Goal: Transaction & Acquisition: Purchase product/service

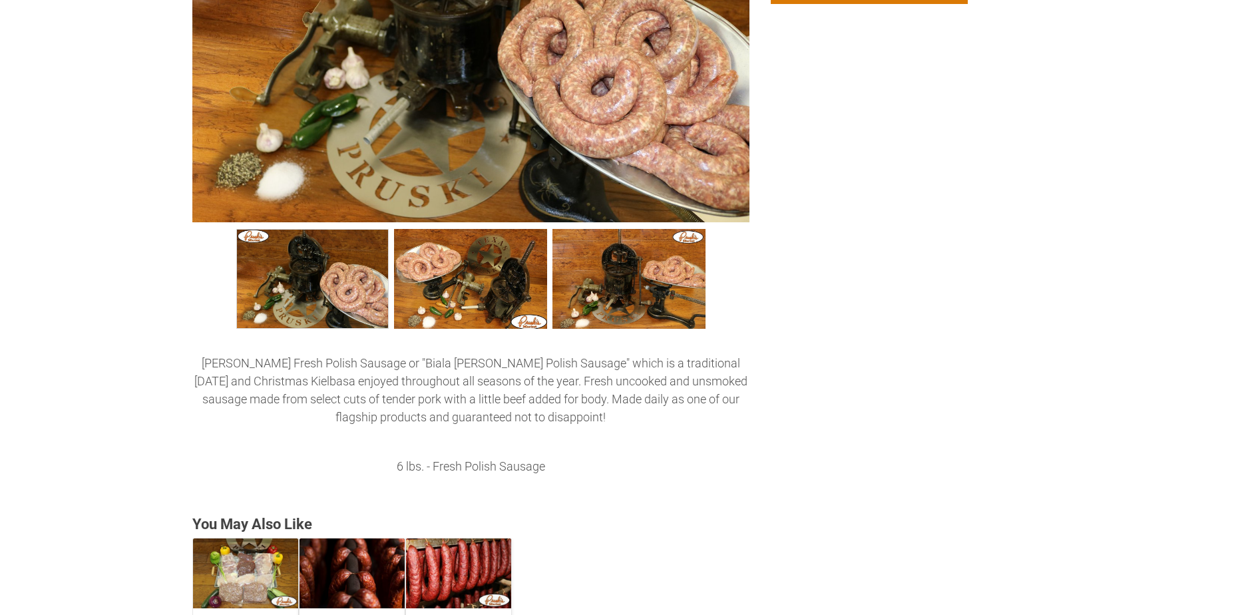
scroll to position [533, 0]
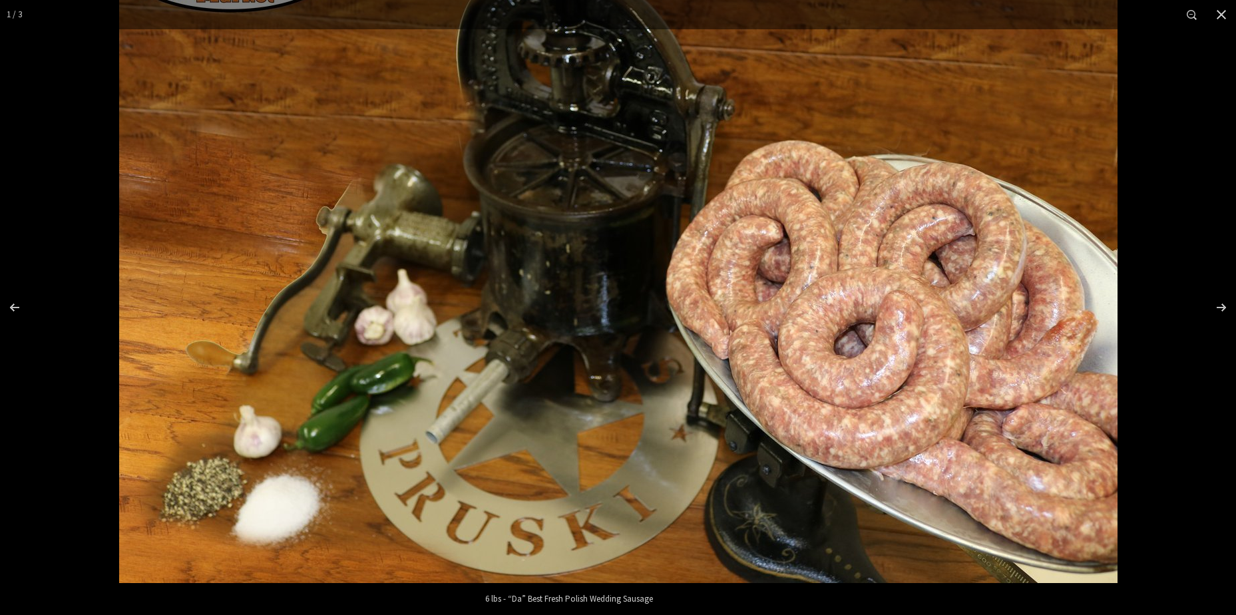
click at [594, 410] on img "Images Gallery" at bounding box center [618, 250] width 999 height 666
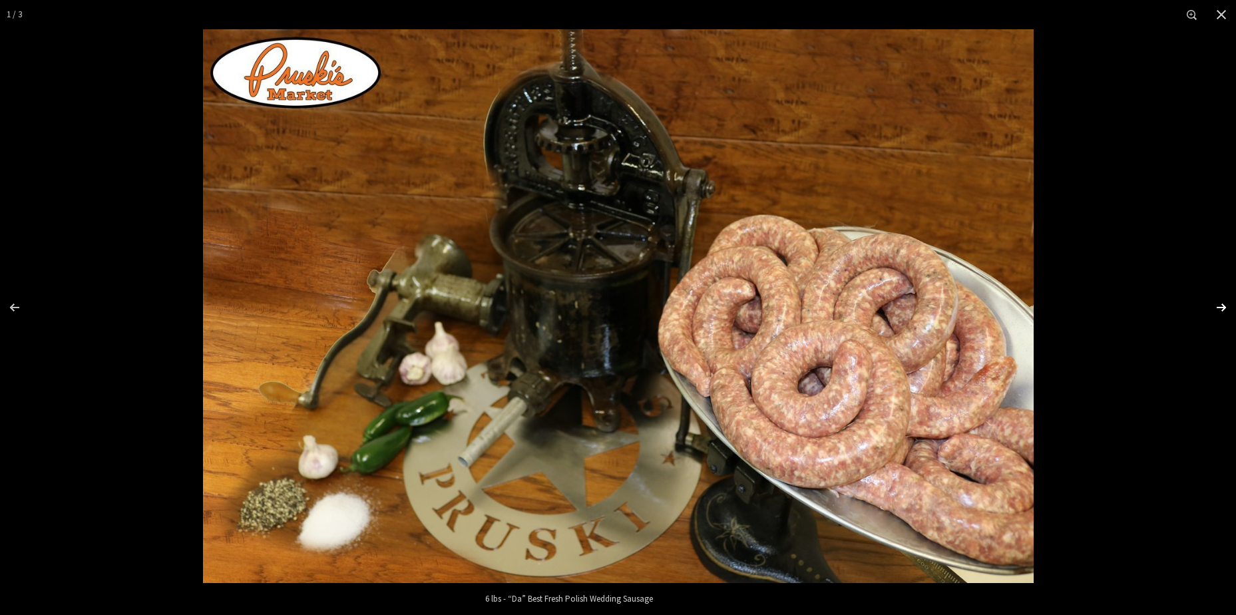
click at [1217, 302] on div "Images Gallery" at bounding box center [1213, 307] width 47 height 67
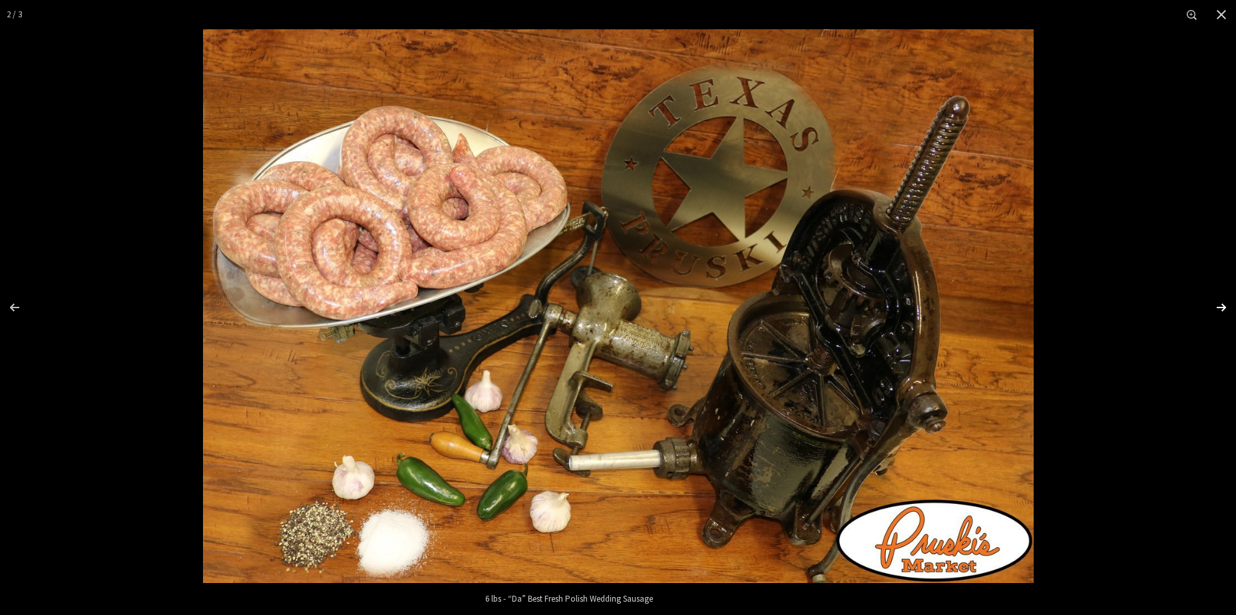
click at [1224, 305] on div "Images Gallery" at bounding box center [1213, 307] width 47 height 67
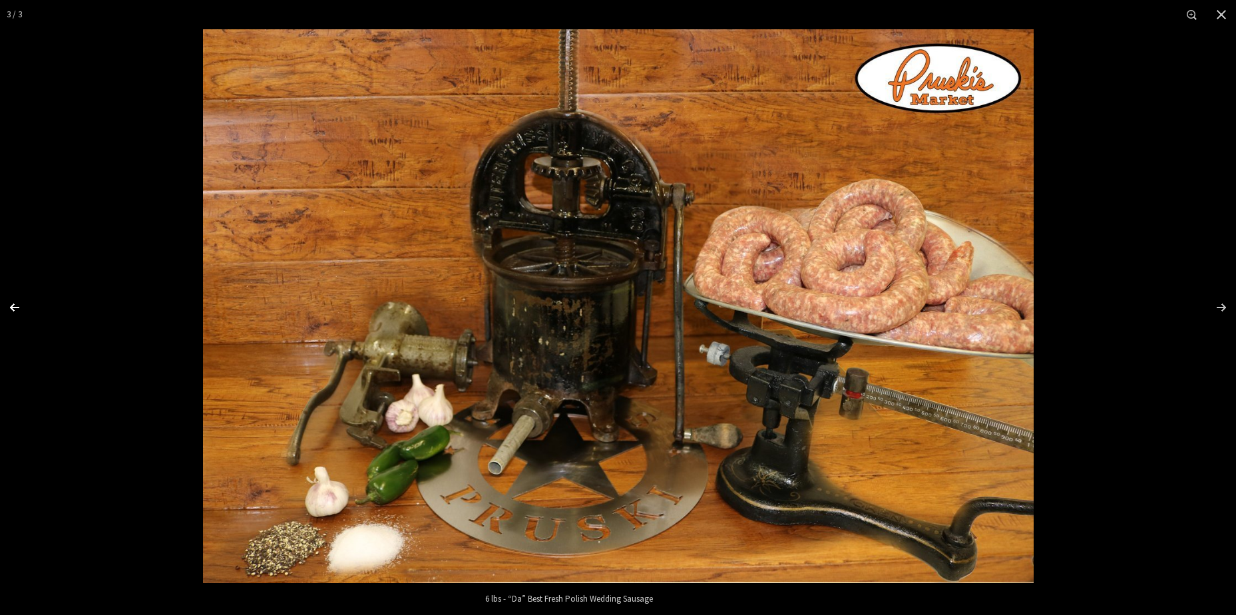
click at [10, 308] on div "Images Gallery" at bounding box center [23, 307] width 47 height 67
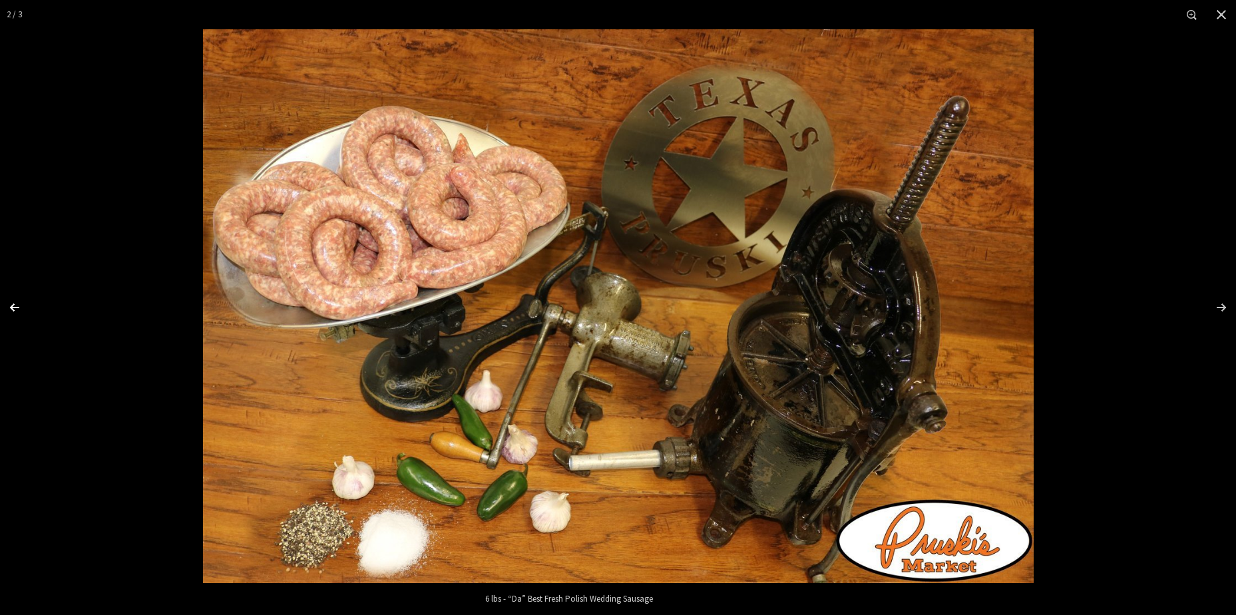
click at [10, 308] on div "Images Gallery" at bounding box center [23, 307] width 47 height 67
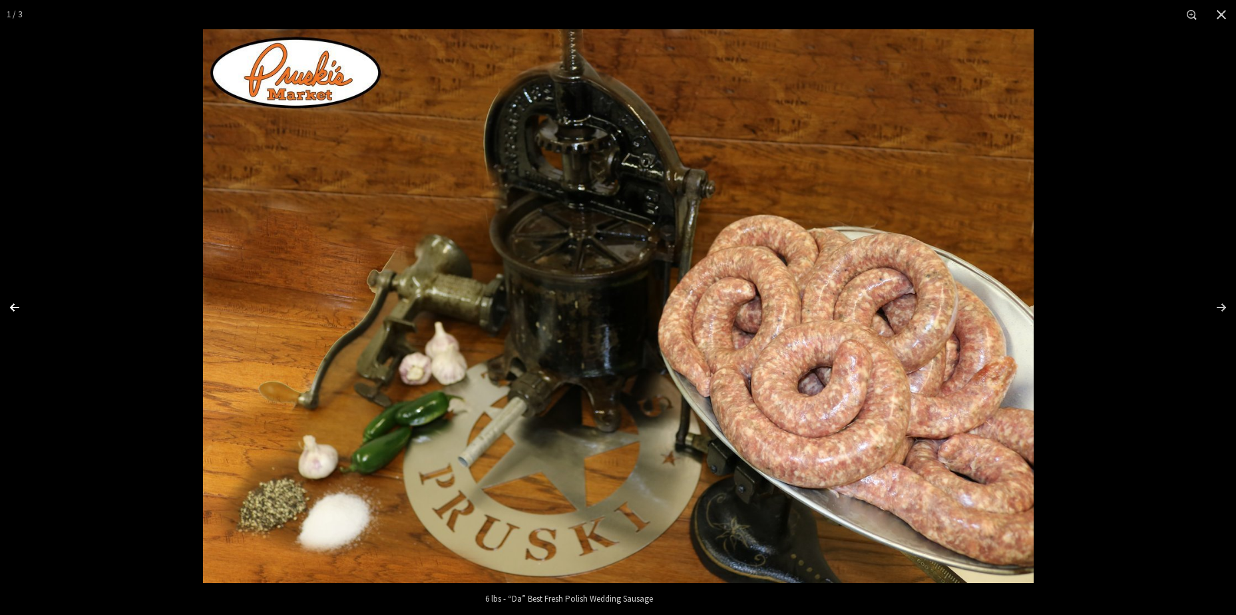
click at [10, 307] on div "Images Gallery" at bounding box center [23, 307] width 47 height 67
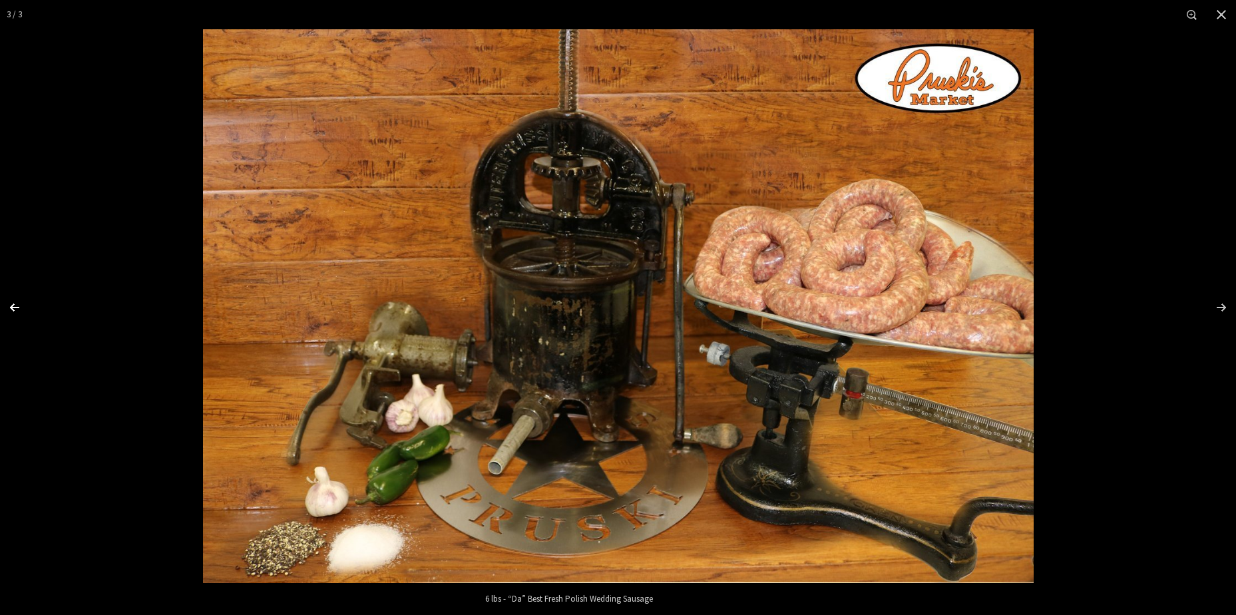
click at [11, 307] on div "Images Gallery" at bounding box center [23, 307] width 47 height 67
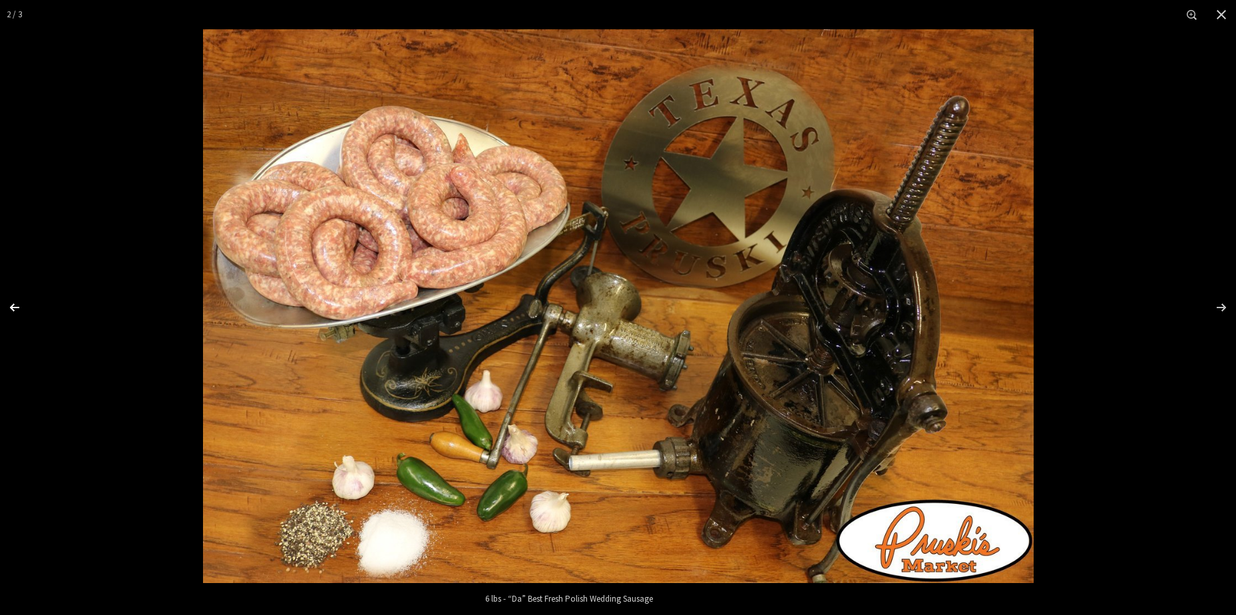
click at [11, 307] on div "Images Gallery" at bounding box center [23, 307] width 47 height 67
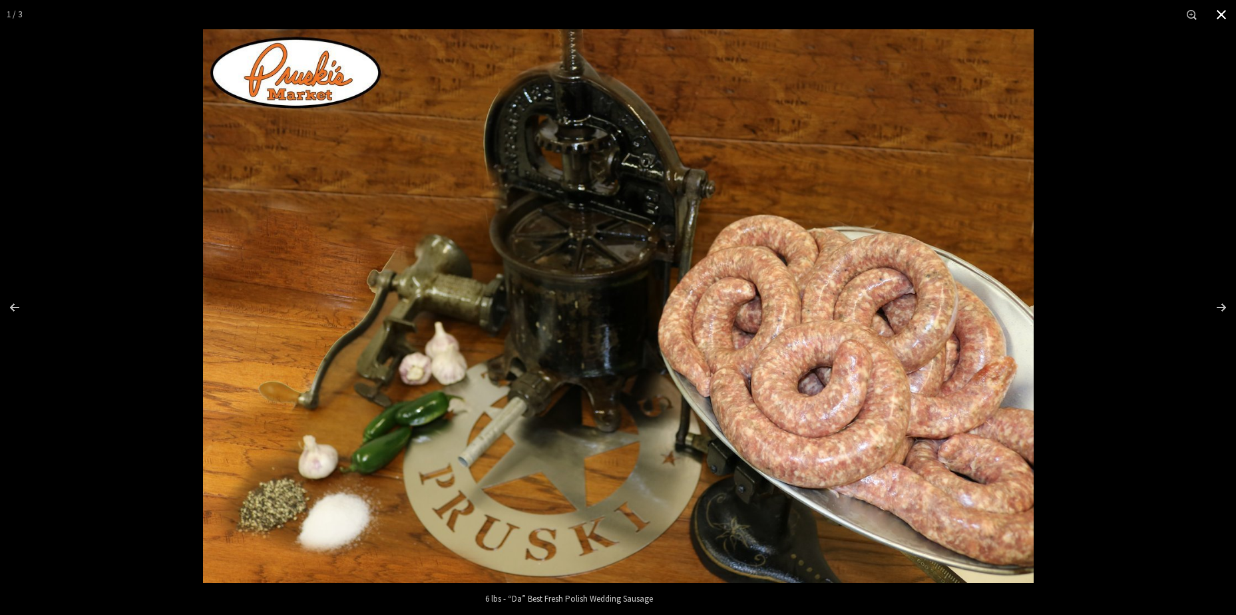
click at [1218, 17] on button "Close" at bounding box center [1221, 14] width 29 height 29
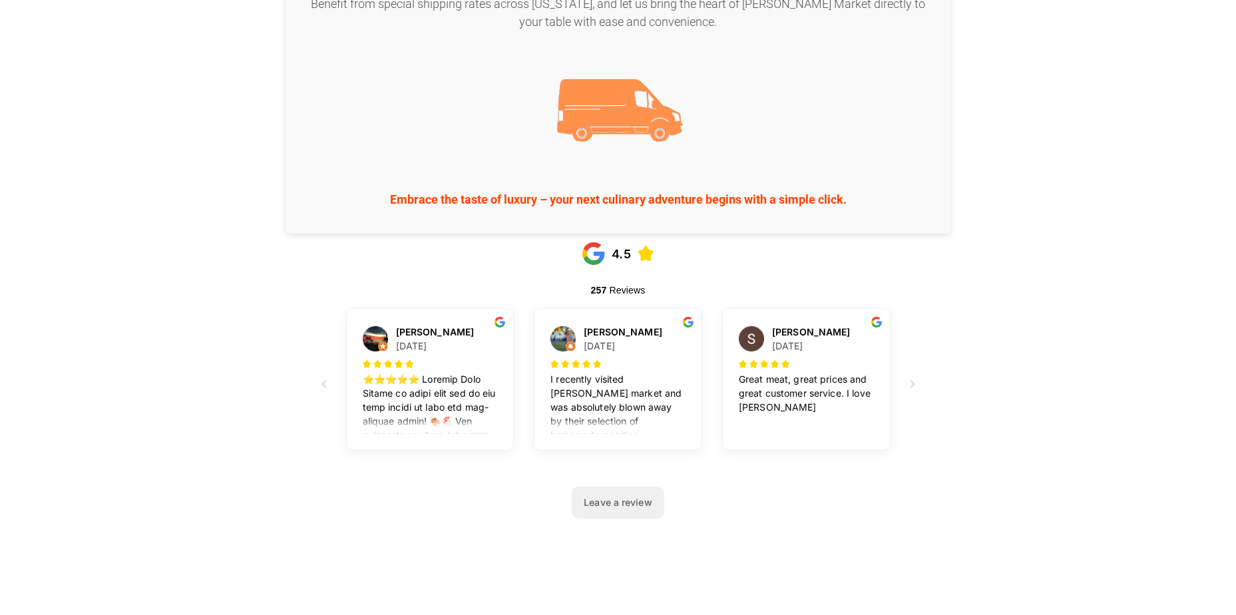
scroll to position [1931, 0]
